Goal: Contribute content: Add original content to the website for others to see

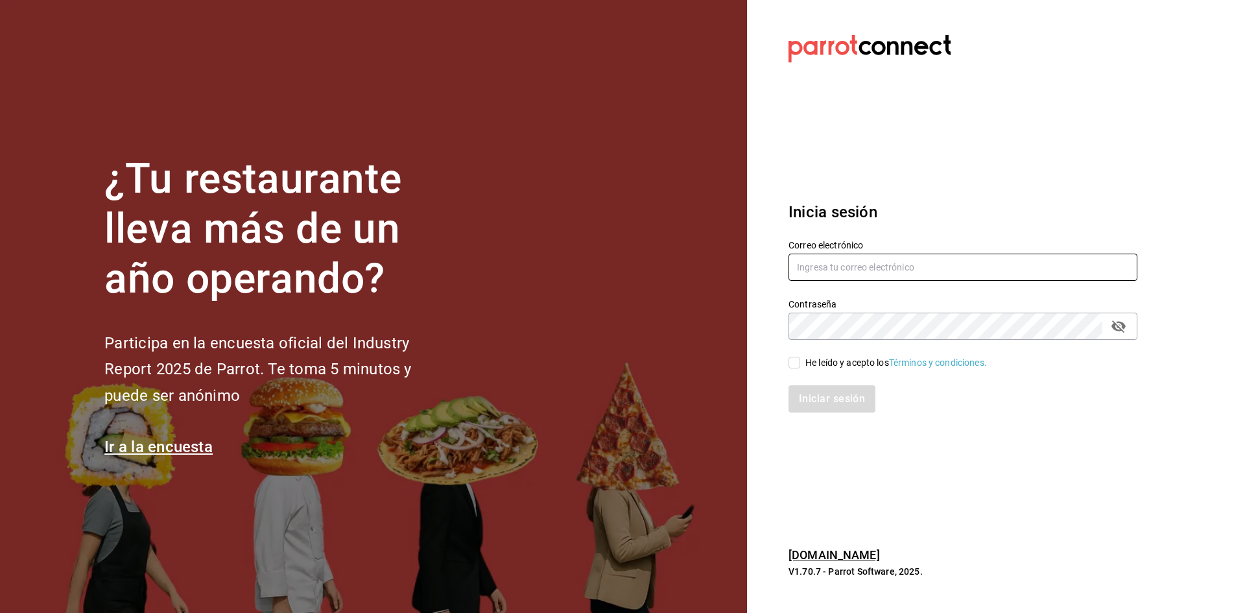
type input "[EMAIL_ADDRESS][DOMAIN_NAME]"
click at [802, 366] on span "He leído y acepto los Términos y condiciones." at bounding box center [893, 363] width 187 height 14
click at [800, 366] on input "He leído y acepto los Términos y condiciones." at bounding box center [794, 363] width 12 height 12
checkbox input "true"
click at [820, 387] on button "Iniciar sesión" at bounding box center [832, 398] width 88 height 27
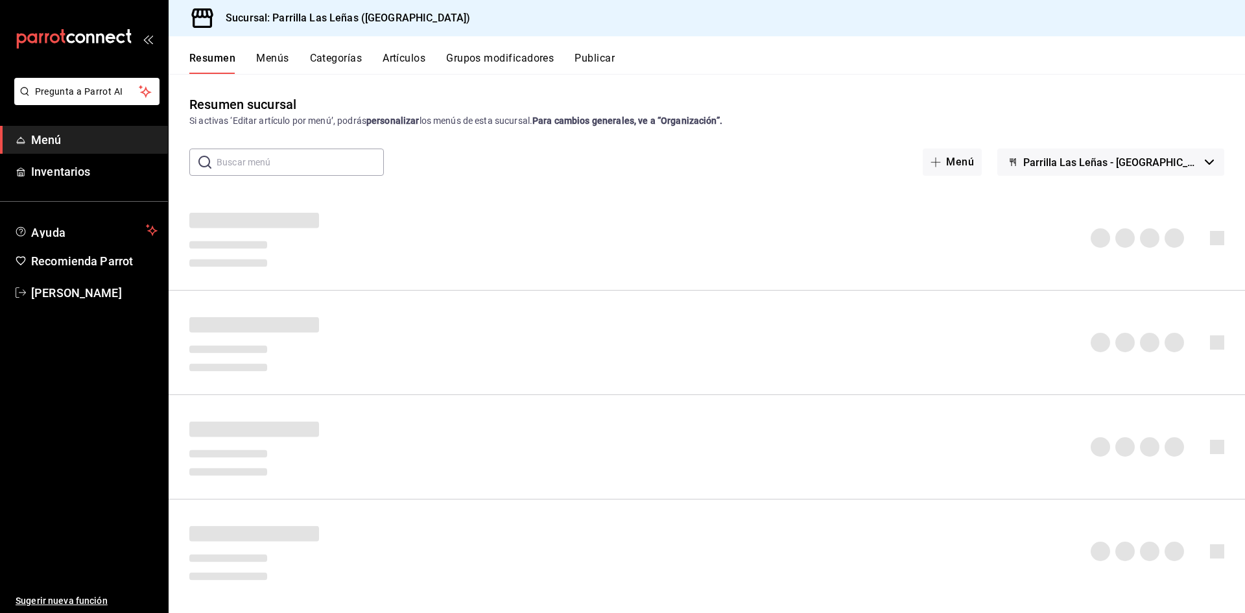
click at [419, 59] on button "Artículos" at bounding box center [403, 63] width 43 height 22
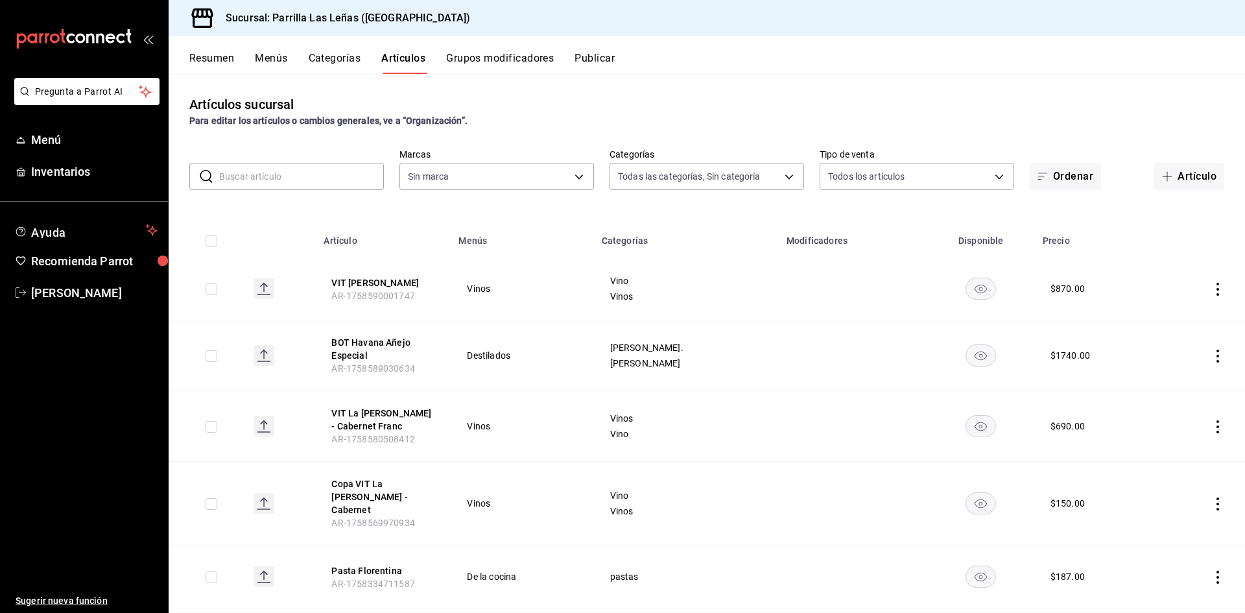
type input "51325ac9-5f46-4a64-a544-9de9a0a01f07,df633d89-7015-4477-8b90-425007523993,1470d…"
type input "fdfa05f9-8ea7-4368-ad04-fbd6ae7f73f5"
click at [275, 185] on input "text" at bounding box center [301, 176] width 165 height 26
click at [928, 88] on div "Artículos sucursal Para editar los artículos o cambios generales, ve a “Organiz…" at bounding box center [707, 343] width 1076 height 538
click at [1179, 174] on button "Artículo" at bounding box center [1189, 176] width 70 height 27
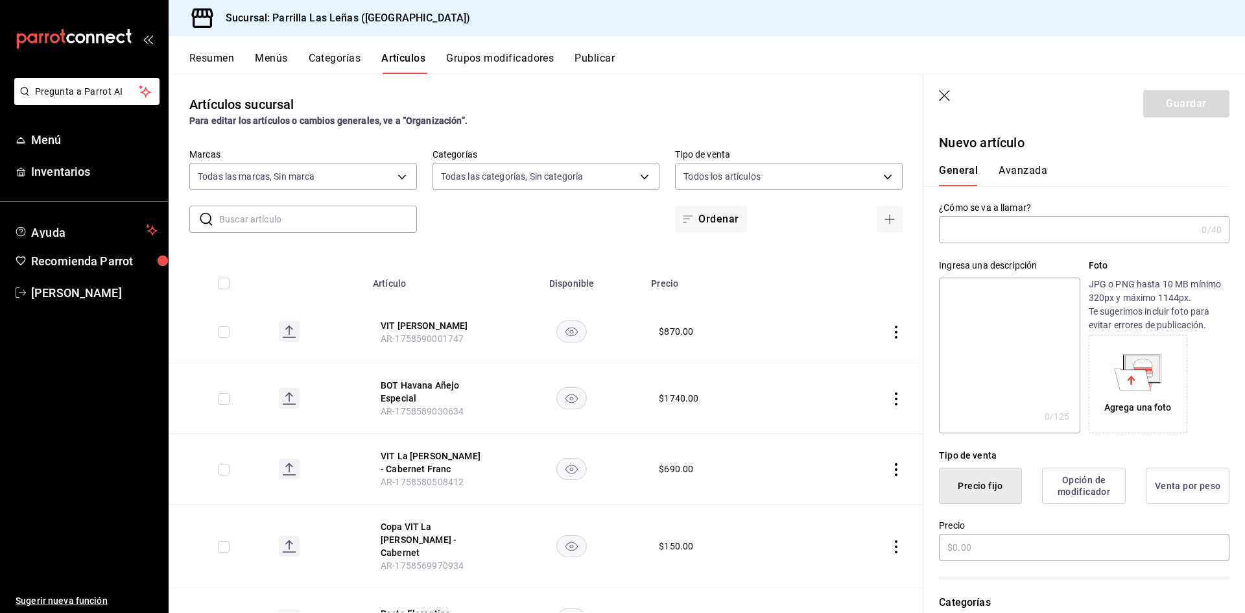
click at [986, 224] on input "text" at bounding box center [1067, 229] width 257 height 26
drag, startPoint x: 986, startPoint y: 224, endPoint x: 785, endPoint y: 270, distance: 206.1
click at [785, 270] on th "Precio" at bounding box center [725, 279] width 165 height 41
click at [964, 242] on input "text" at bounding box center [1067, 229] width 257 height 26
type input "v"
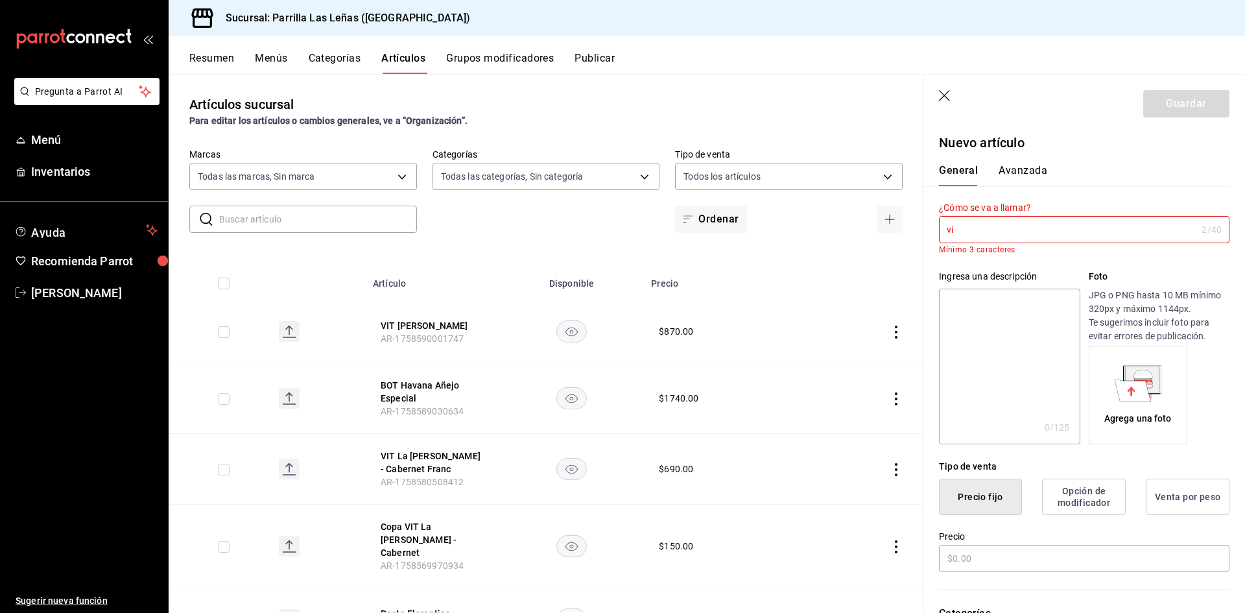
type input "v"
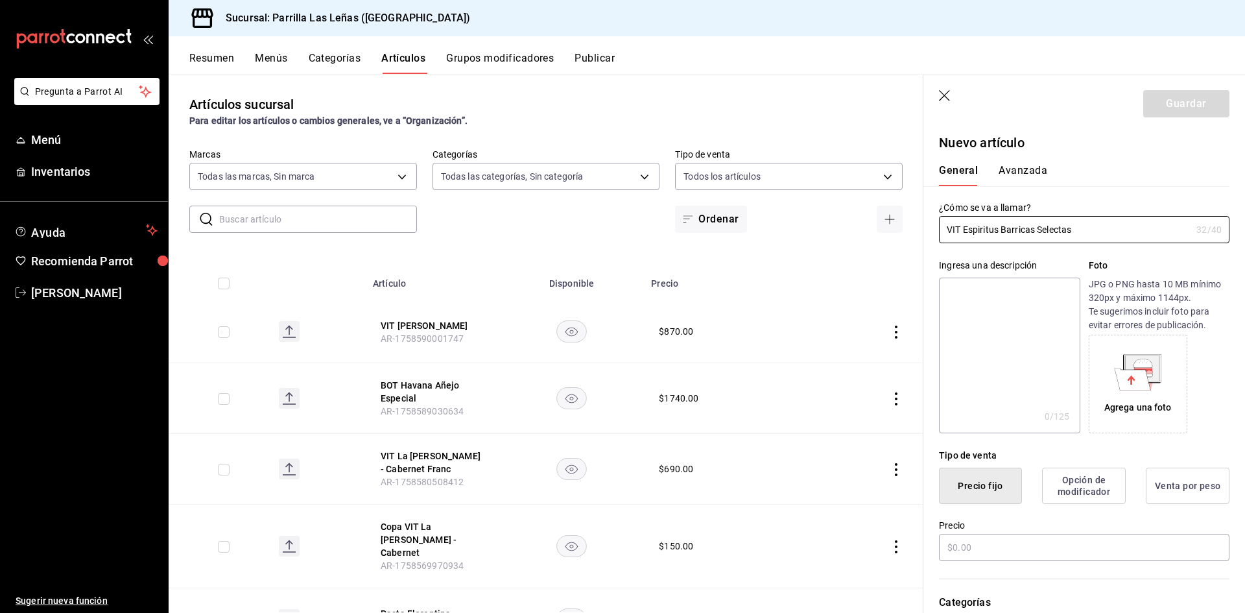
type input "VIT Espiritus Barricas Selectas"
click at [1111, 134] on p "Nuevo artículo" at bounding box center [1084, 142] width 290 height 19
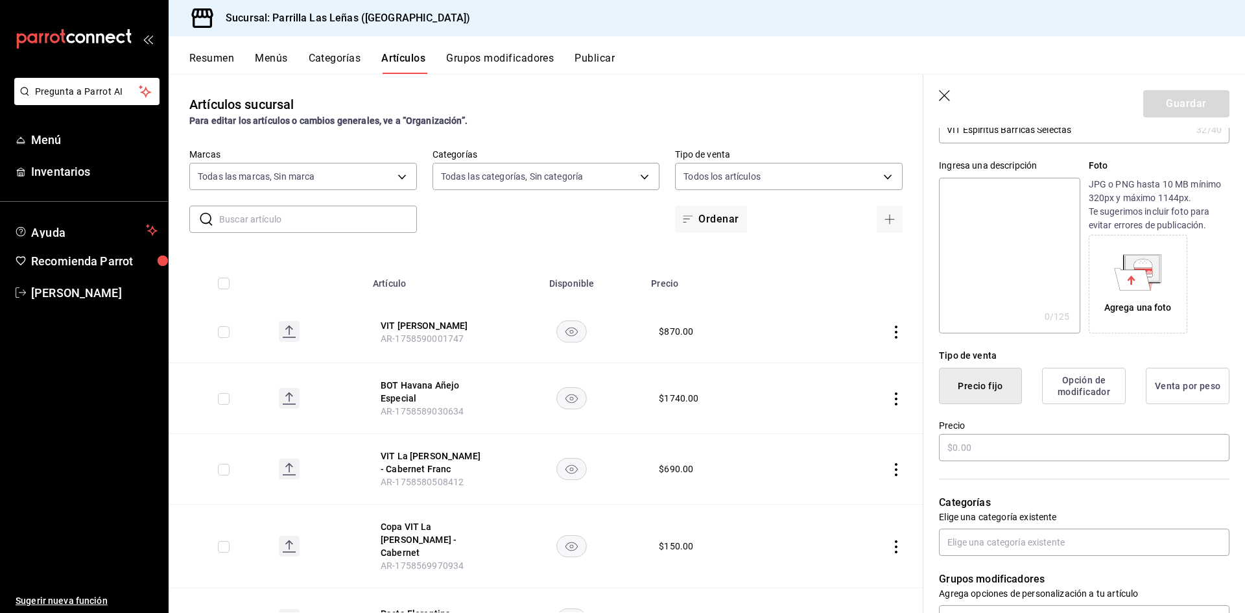
scroll to position [259, 0]
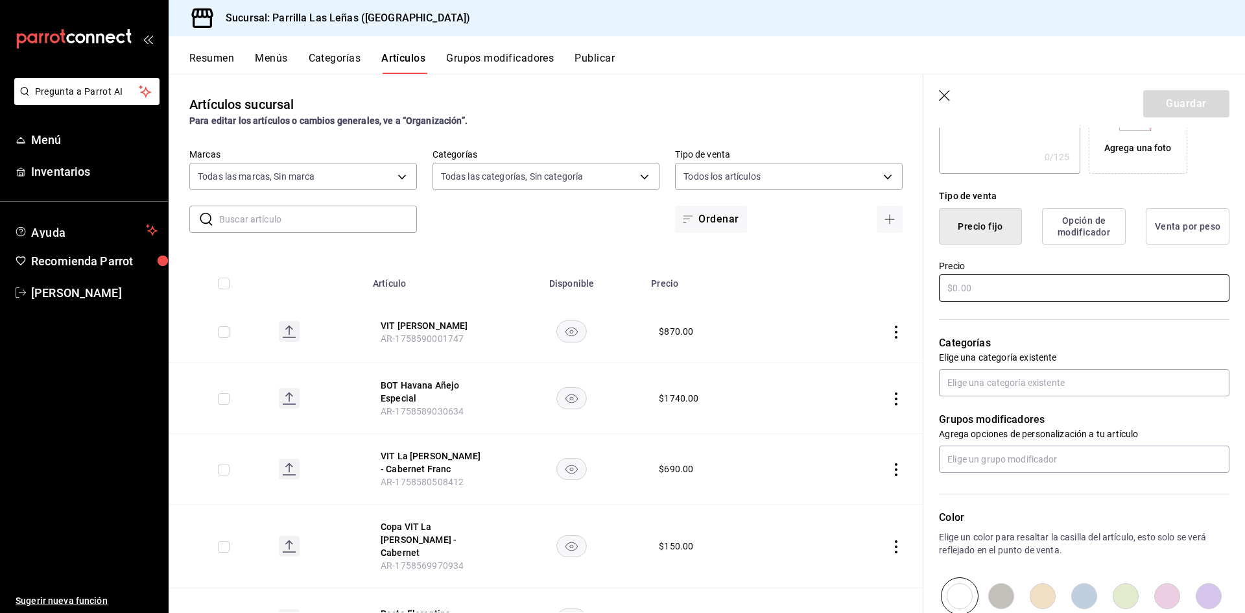
click at [1029, 301] on input "text" at bounding box center [1084, 287] width 290 height 27
type input "$1200.00"
click at [1012, 375] on input "text" at bounding box center [1084, 382] width 290 height 27
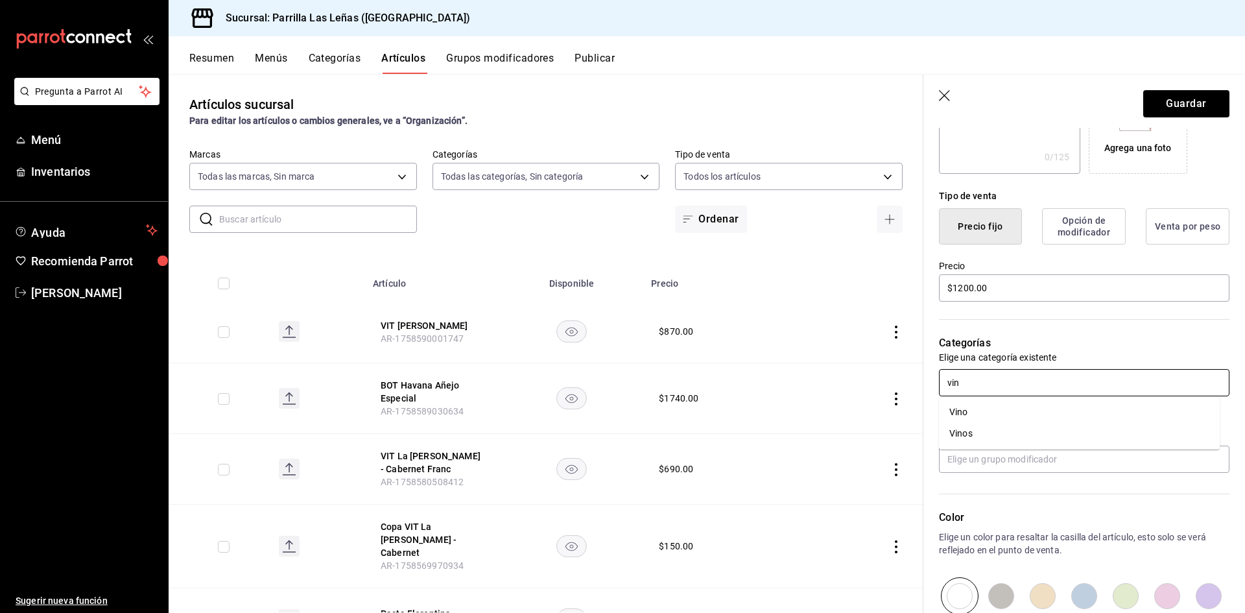
type input "vino"
click at [996, 434] on li "Vinos" at bounding box center [1079, 433] width 281 height 21
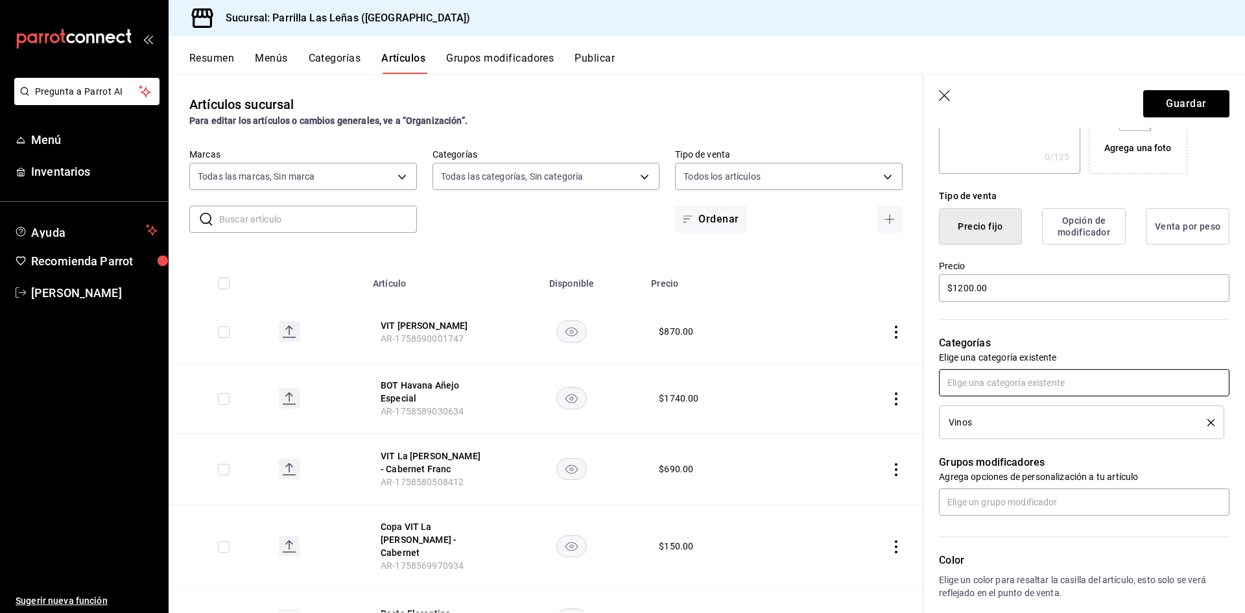
click at [999, 382] on input "text" at bounding box center [1084, 382] width 290 height 27
type input "vino"
click at [988, 419] on li "Vino" at bounding box center [1079, 411] width 281 height 21
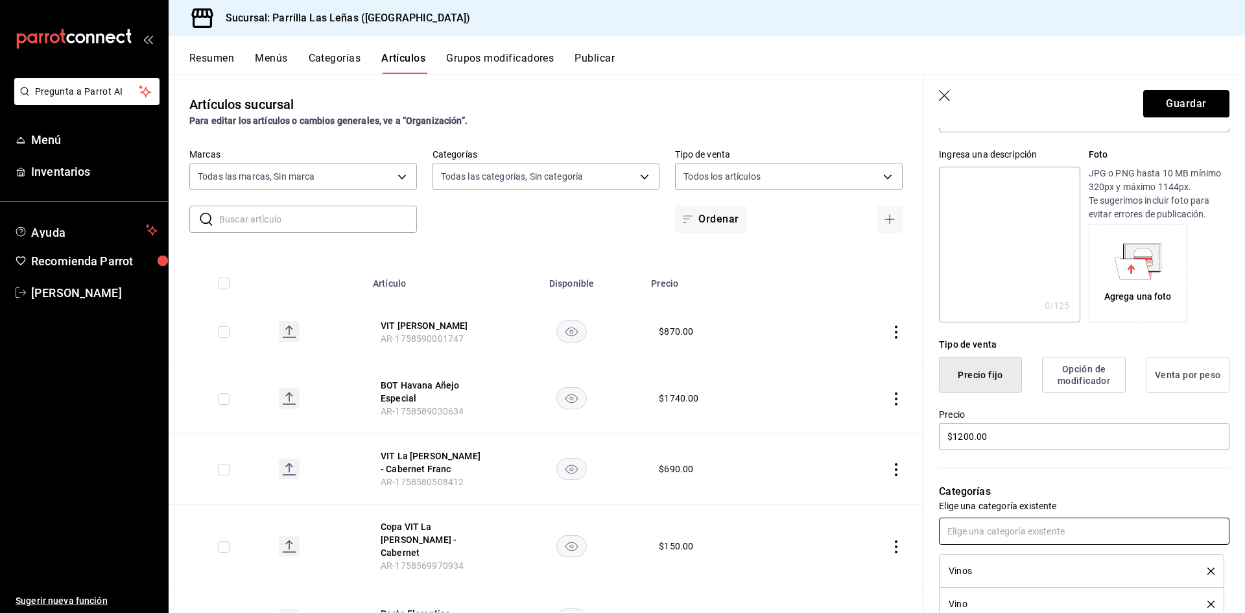
scroll to position [0, 0]
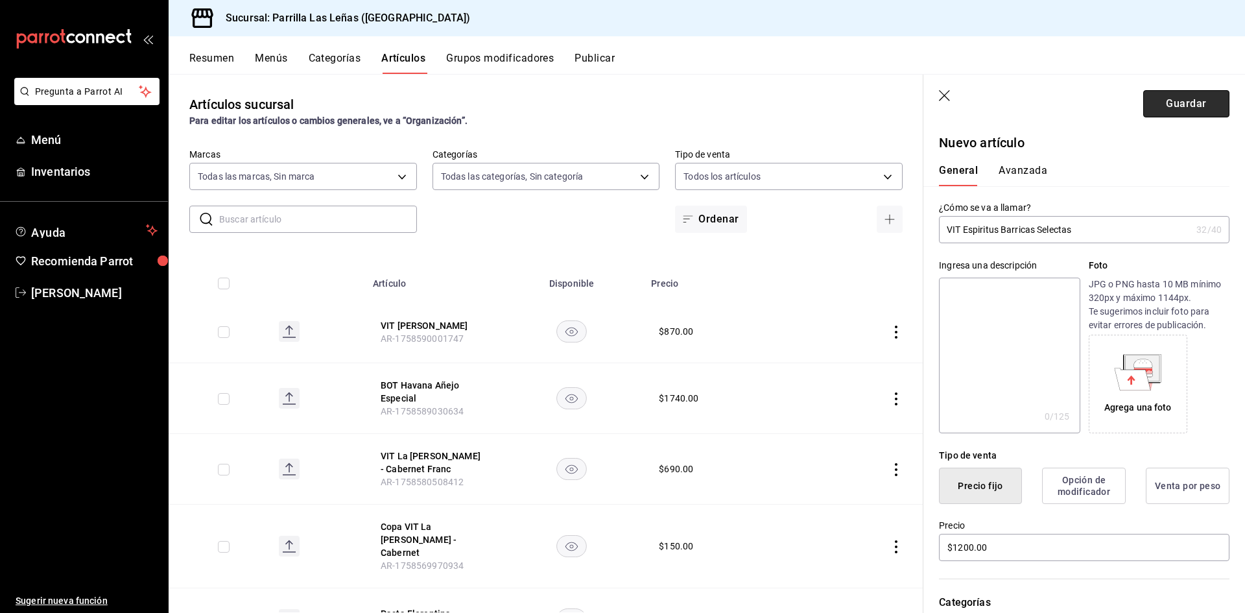
click at [1184, 95] on button "Guardar" at bounding box center [1186, 103] width 86 height 27
